Goal: Find specific page/section: Find specific page/section

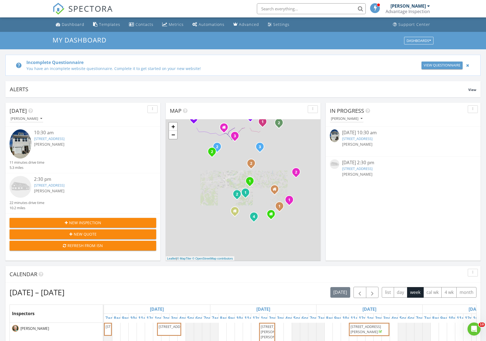
click at [58, 139] on link "15 Nonnington Way, Taylors, SC 29687" at bounding box center [49, 138] width 30 height 5
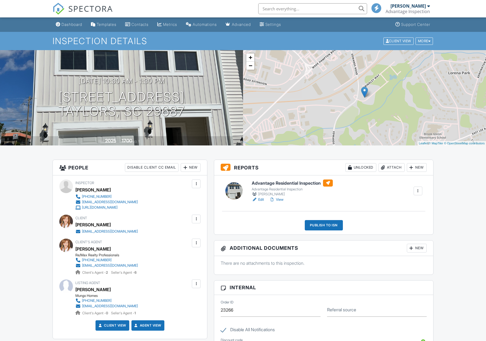
click at [294, 182] on h6 "Advantage Residential Inspection" at bounding box center [292, 182] width 81 height 7
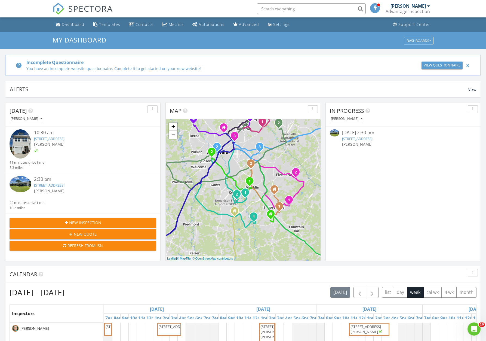
click at [372, 140] on link "109 Tulane AVE, Greenville, SC 29617" at bounding box center [357, 138] width 30 height 5
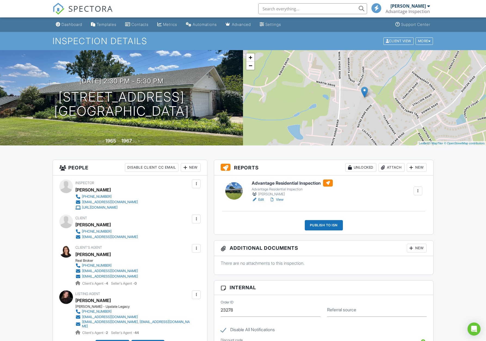
click at [298, 181] on h6 "Advantage Residential Inspection" at bounding box center [292, 182] width 81 height 7
